Goal: Task Accomplishment & Management: Use online tool/utility

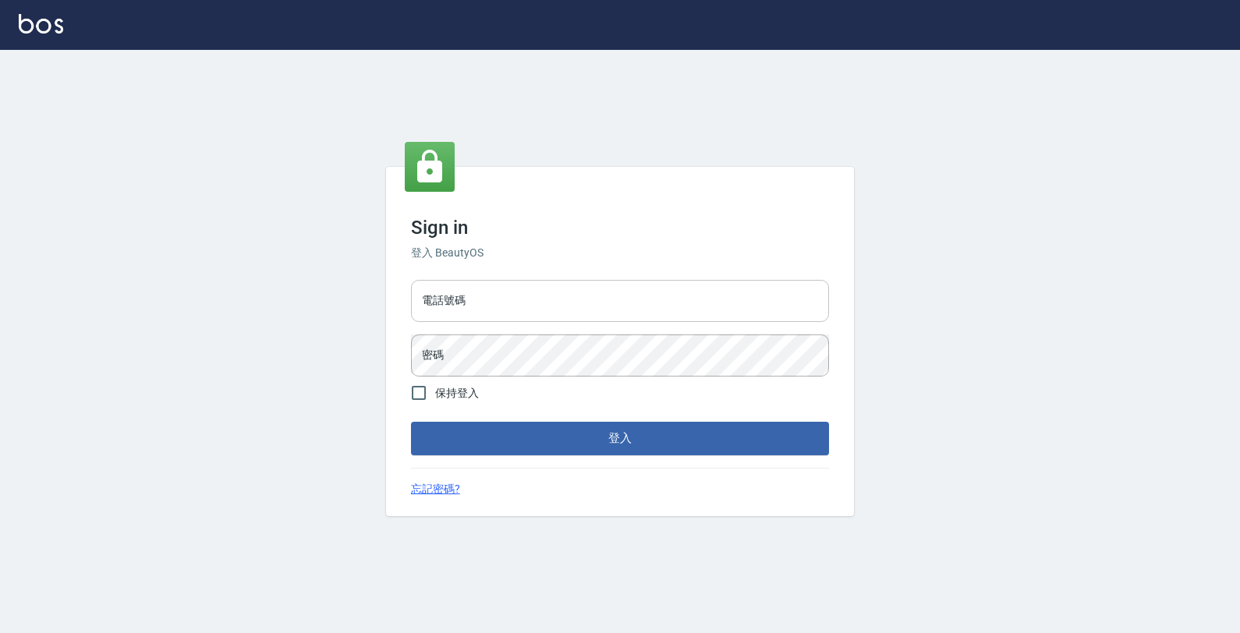
click at [673, 304] on input "電話號碼" at bounding box center [620, 301] width 418 height 42
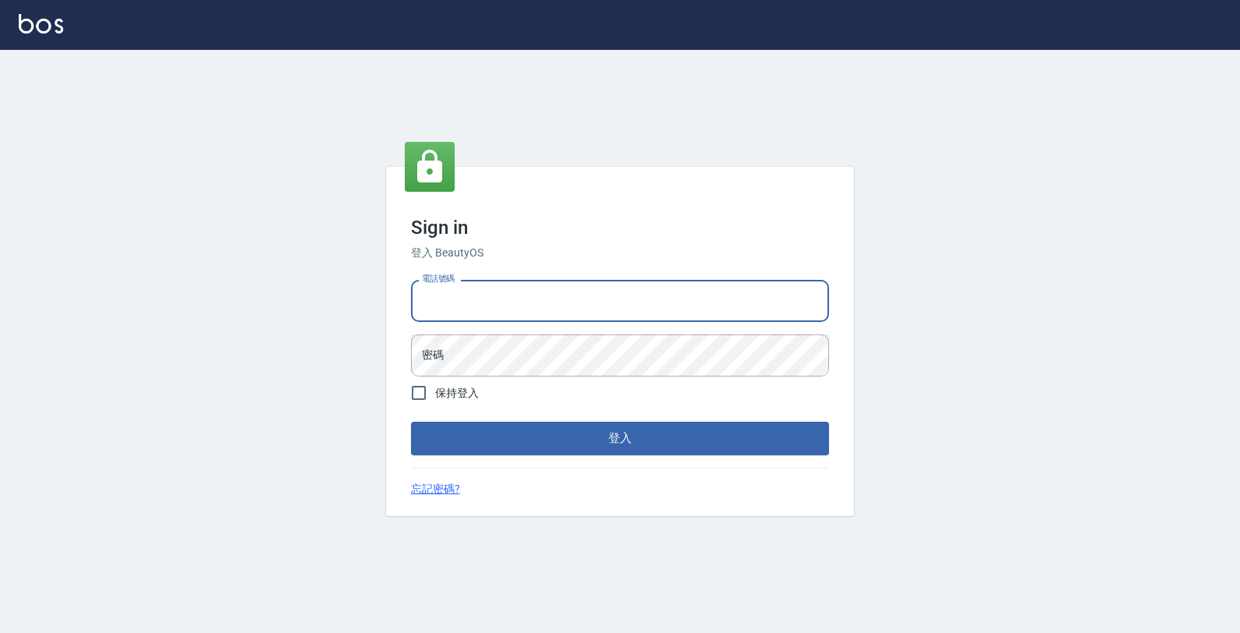
click at [472, 304] on input "電話號碼" at bounding box center [620, 301] width 418 height 42
type input "4265909"
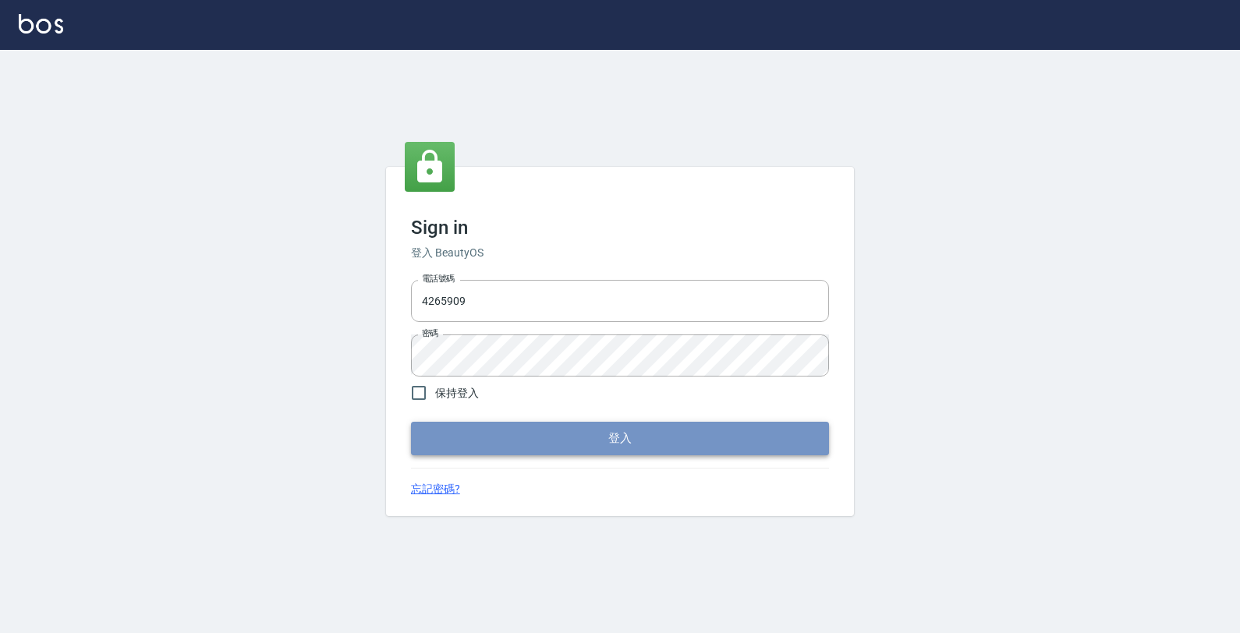
click at [469, 442] on button "登入" at bounding box center [620, 438] width 418 height 33
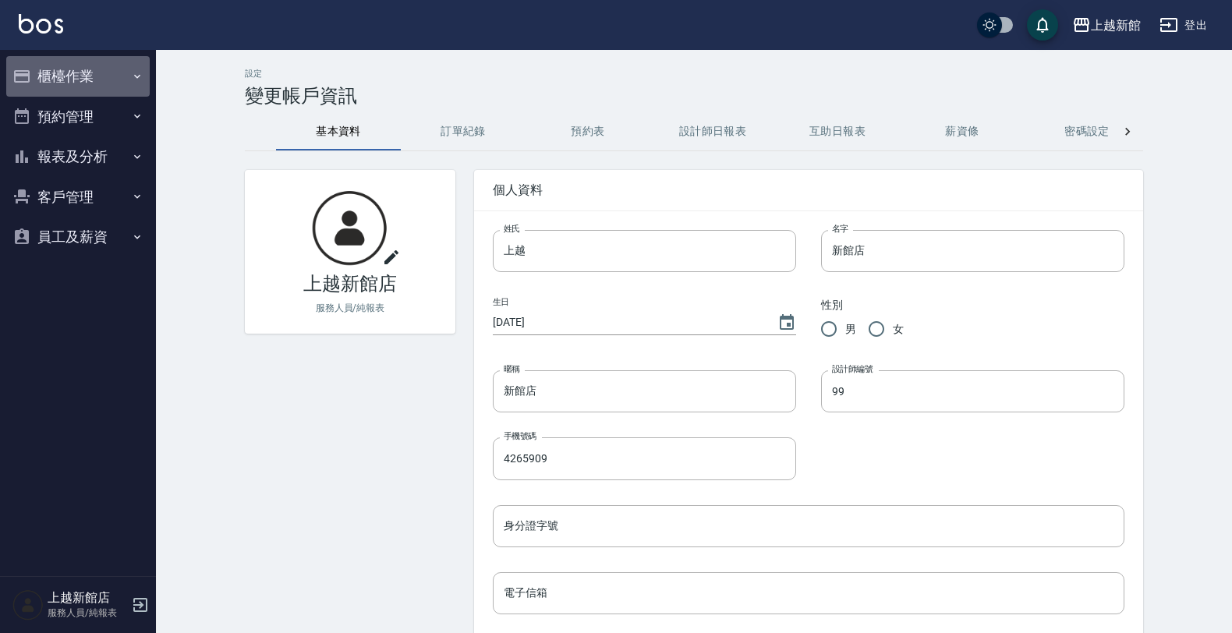
click at [103, 67] on button "櫃檯作業" at bounding box center [77, 76] width 143 height 41
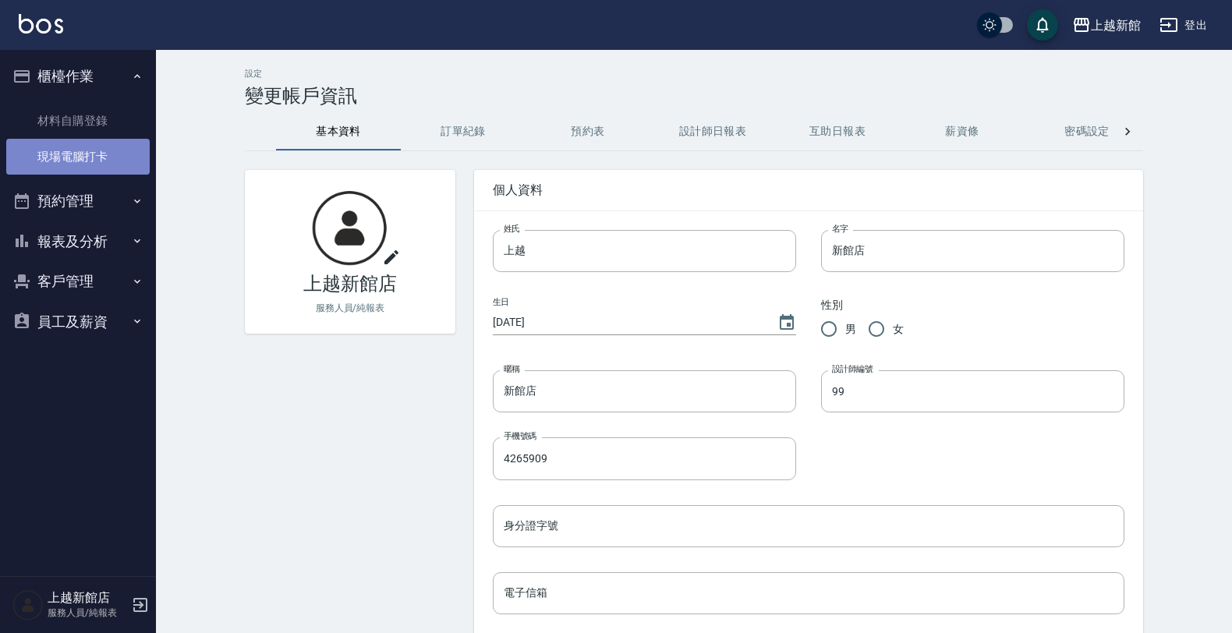
click at [82, 160] on link "現場電腦打卡" at bounding box center [77, 157] width 143 height 36
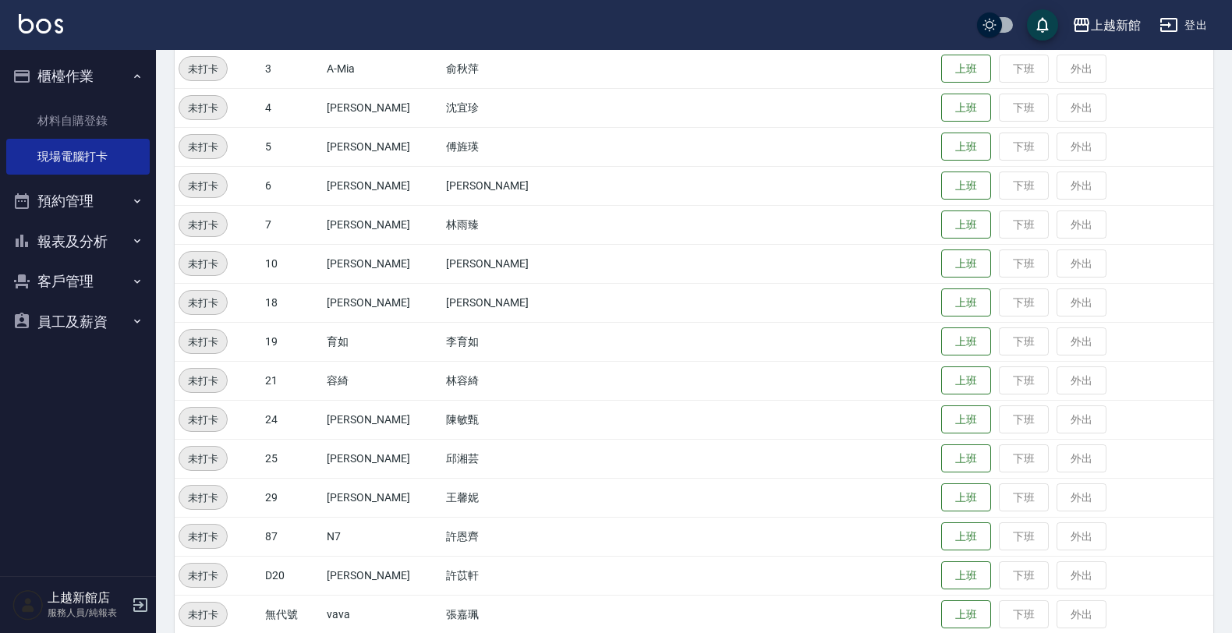
scroll to position [339, 0]
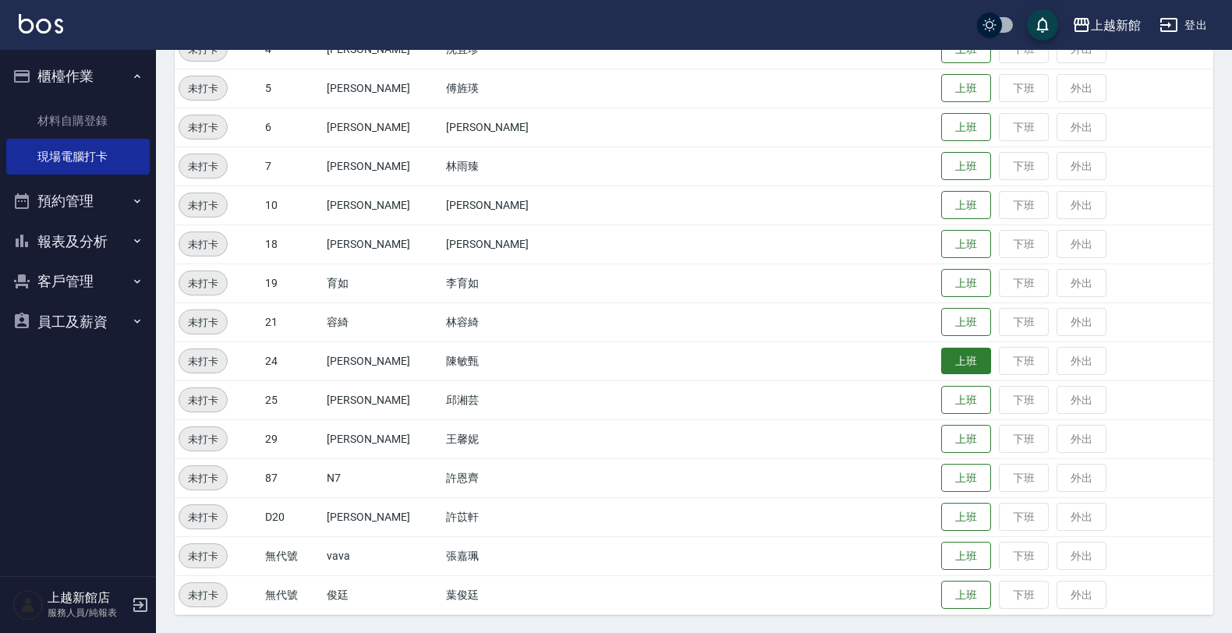
click at [941, 360] on button "上班" at bounding box center [966, 361] width 50 height 27
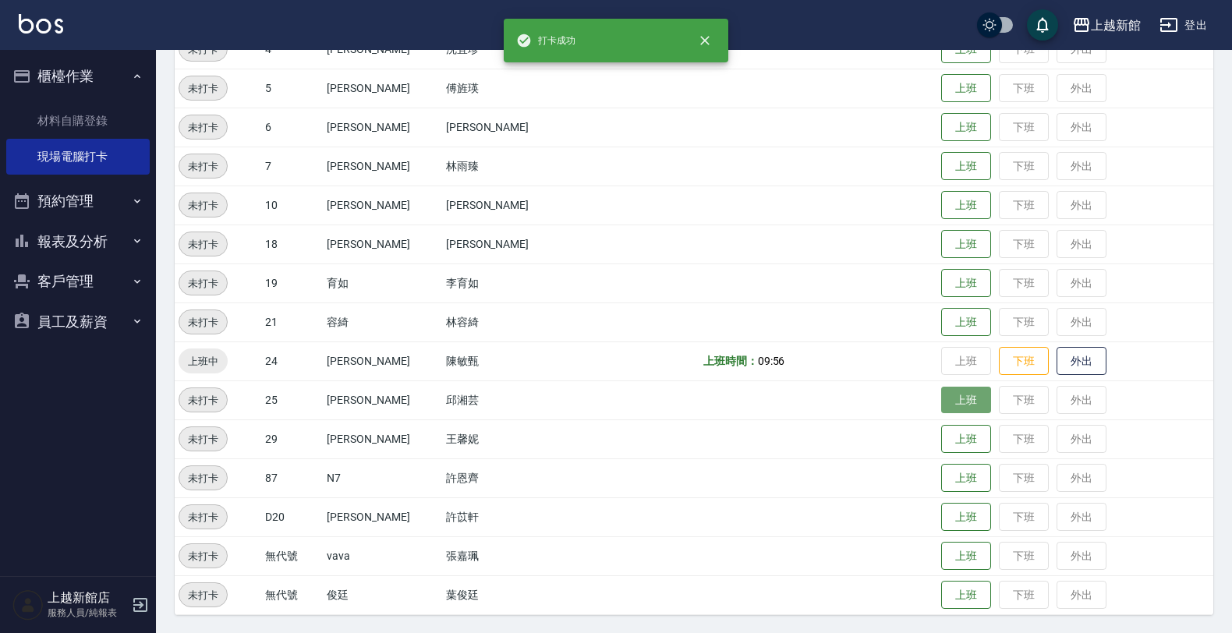
click at [943, 398] on button "上班" at bounding box center [966, 400] width 50 height 27
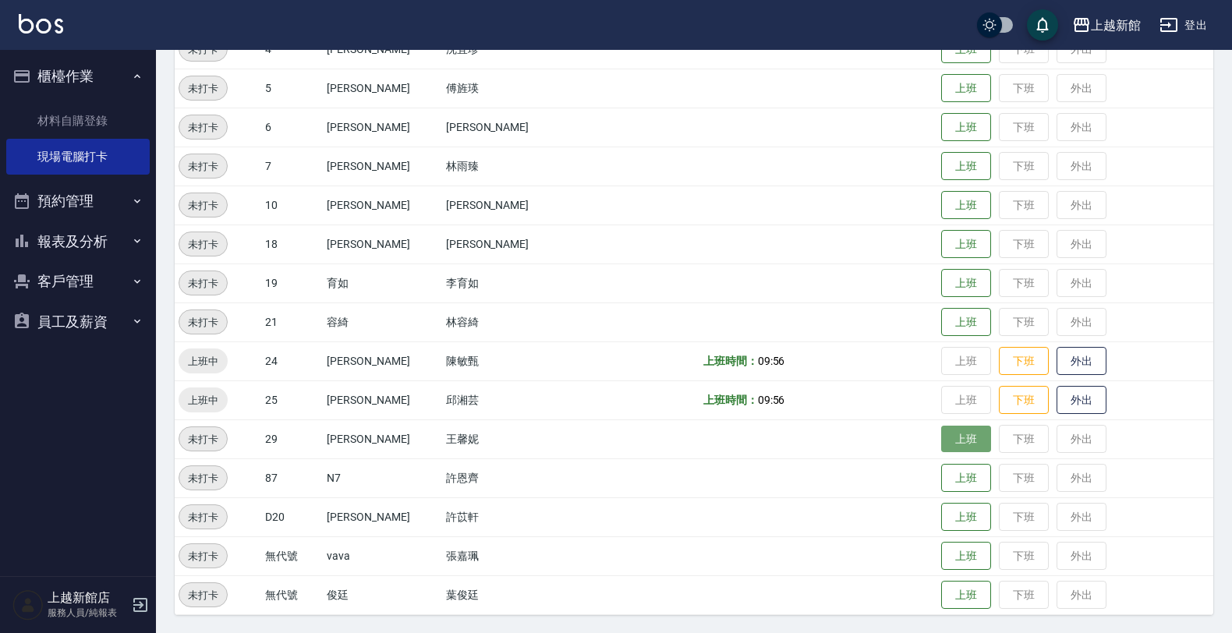
click at [956, 435] on button "上班" at bounding box center [966, 439] width 50 height 27
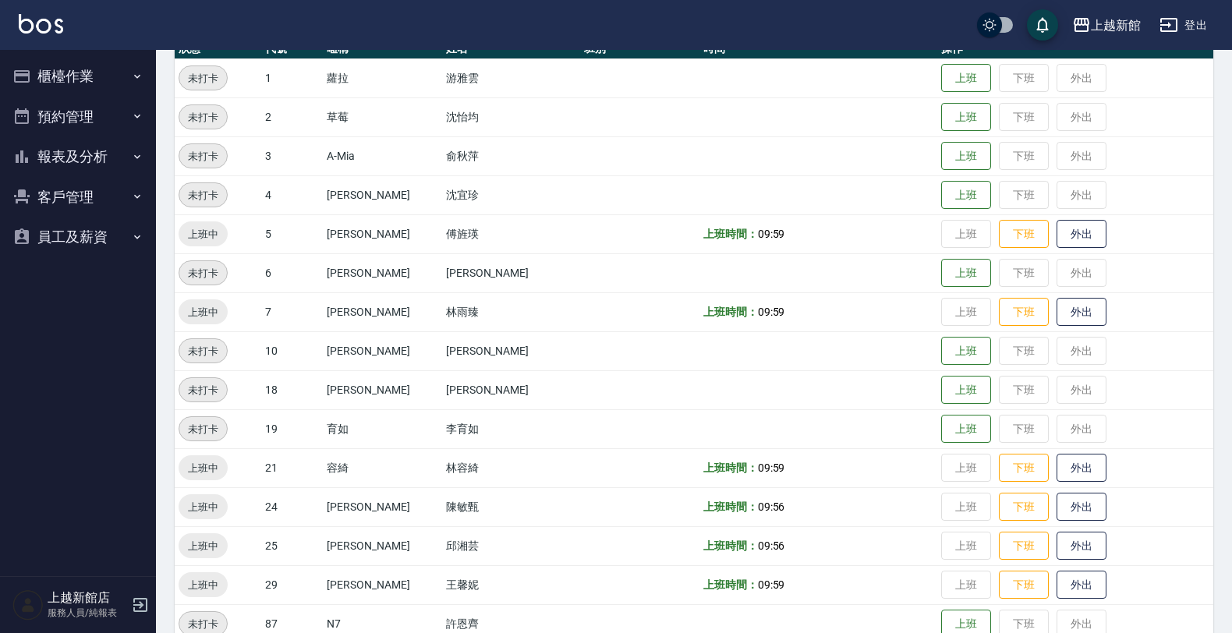
scroll to position [195, 0]
